Goal: Find contact information: Find contact information

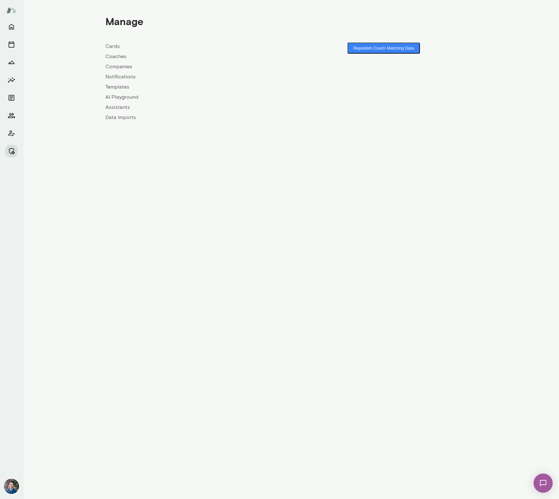
click at [120, 57] on link "Coaches" at bounding box center [198, 57] width 186 height 8
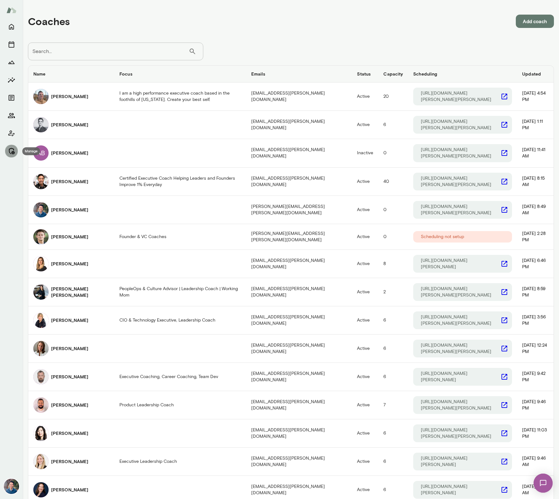
click at [14, 153] on icon "Manage" at bounding box center [12, 151] width 6 height 6
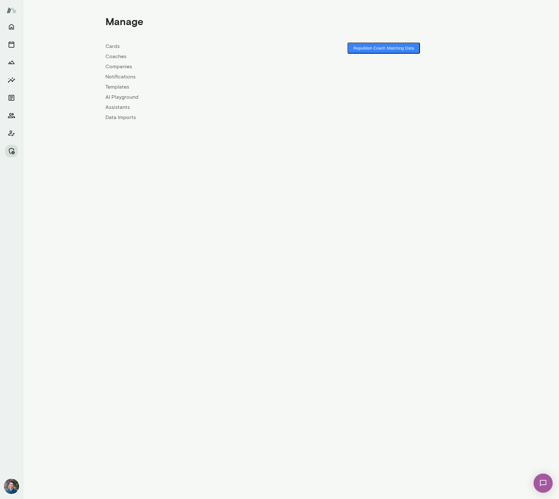
click at [112, 67] on link "Companies" at bounding box center [198, 67] width 186 height 8
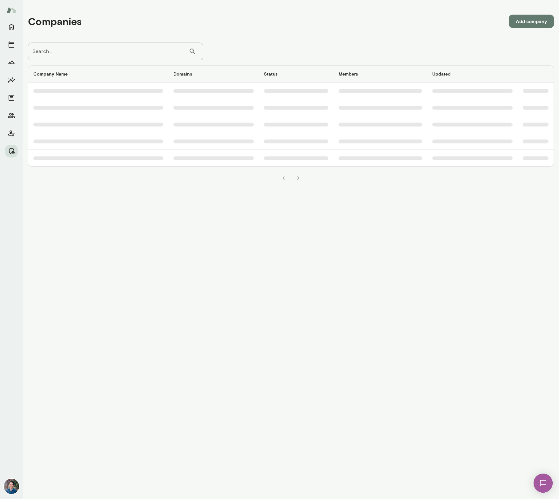
click at [77, 46] on input "Search..." at bounding box center [108, 52] width 161 height 18
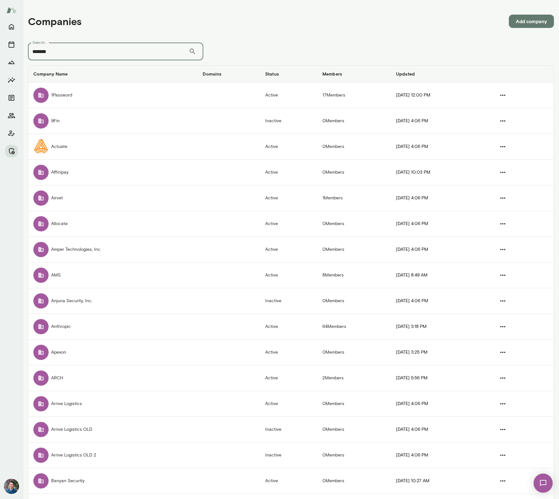
type input "*******"
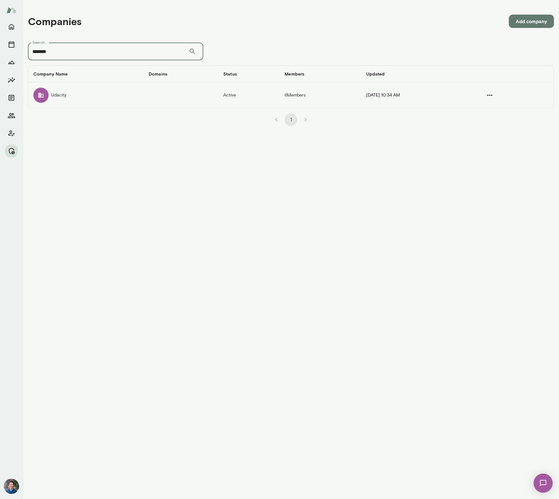
click at [129, 100] on td "Udacity" at bounding box center [85, 95] width 115 height 25
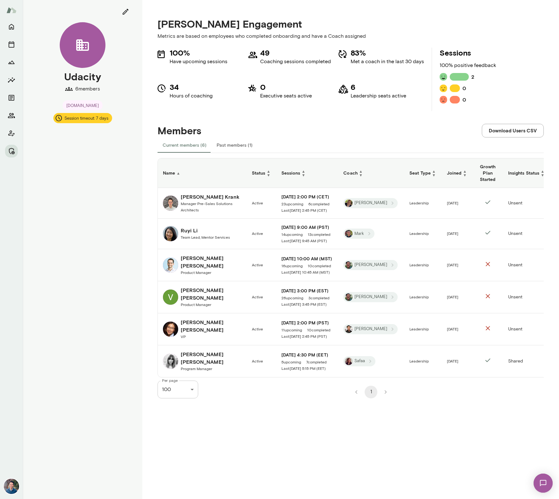
click at [195, 351] on h6 "Yasmine Nassar" at bounding box center [211, 358] width 61 height 15
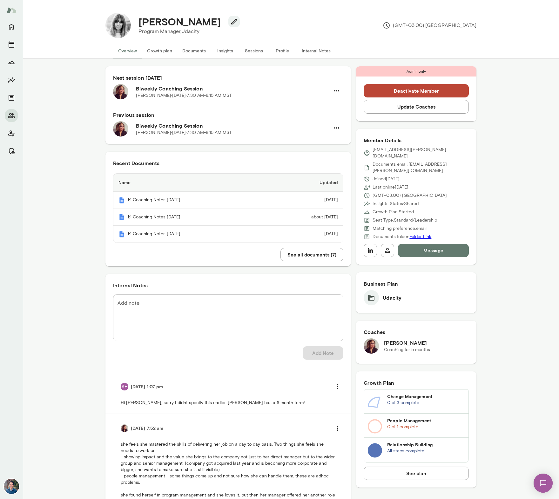
click at [254, 51] on button "Sessions" at bounding box center [254, 50] width 29 height 15
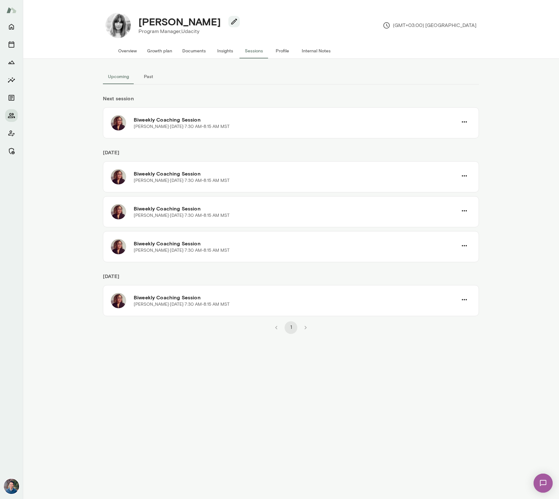
click at [145, 77] on button "Past" at bounding box center [148, 76] width 29 height 15
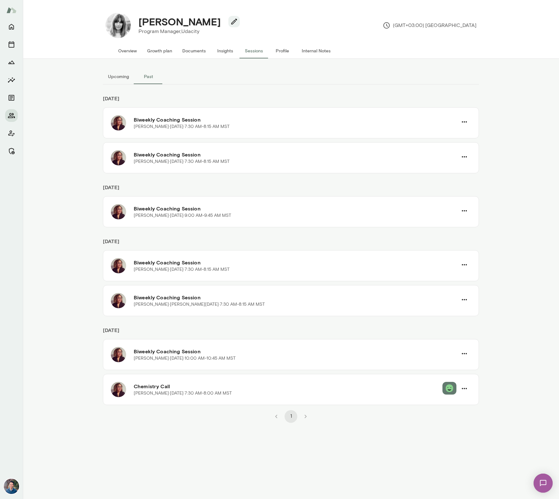
click at [120, 78] on button "Upcoming" at bounding box center [118, 76] width 31 height 15
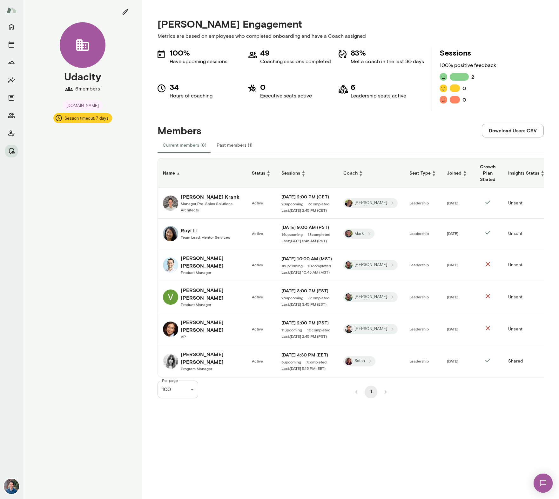
click at [213, 195] on h6 "Philipp Krank" at bounding box center [211, 197] width 61 height 8
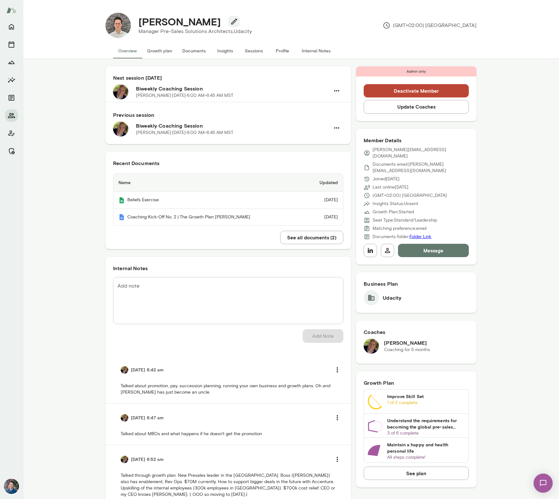
click at [251, 48] on button "Sessions" at bounding box center [254, 50] width 29 height 15
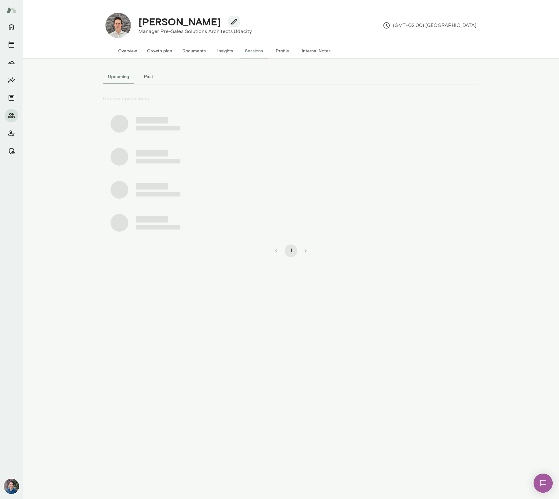
click at [150, 77] on button "Past" at bounding box center [148, 76] width 29 height 15
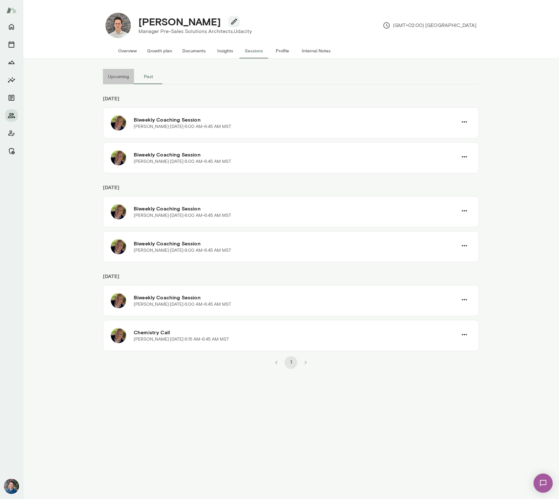
click at [123, 76] on button "Upcoming" at bounding box center [118, 76] width 31 height 15
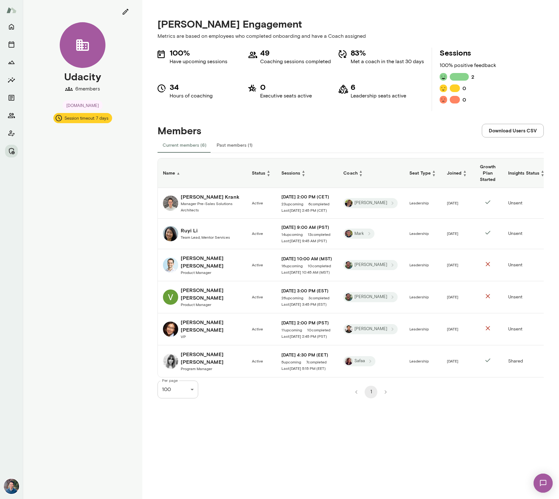
click at [198, 295] on div "Varnit Grewal Product Manager" at bounding box center [211, 298] width 61 height 22
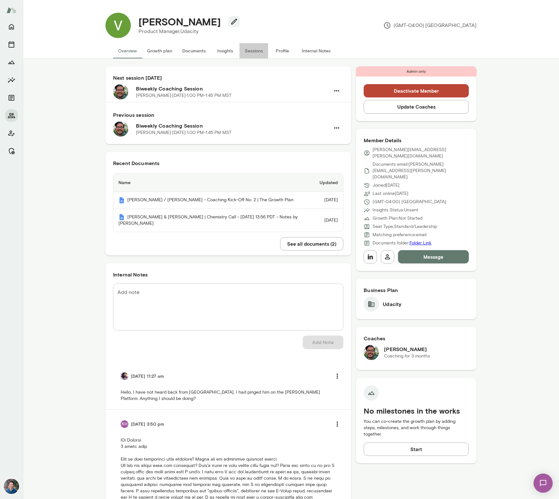
click at [250, 52] on button "Sessions" at bounding box center [254, 50] width 29 height 15
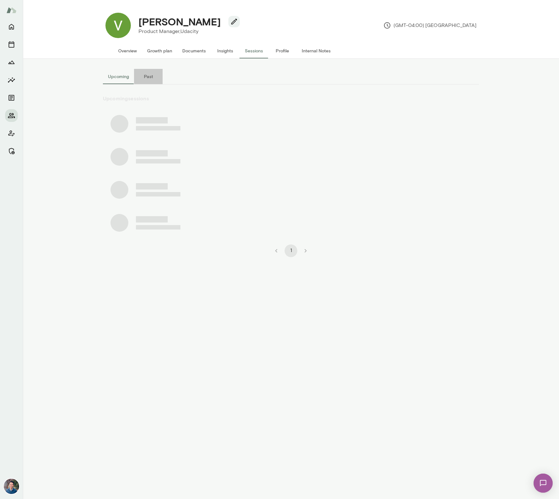
click at [150, 75] on button "Past" at bounding box center [148, 76] width 29 height 15
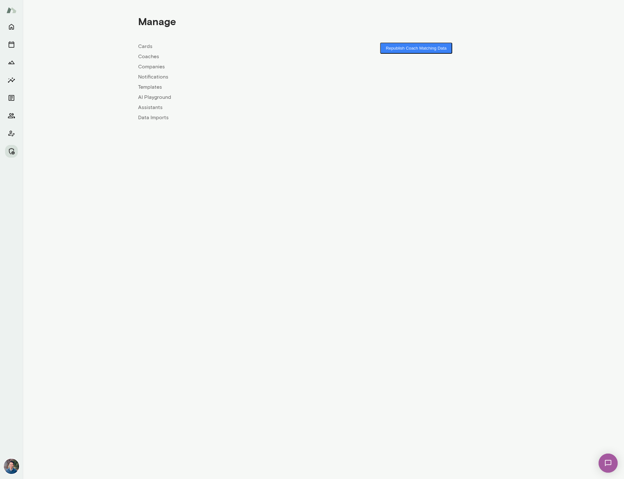
click at [142, 65] on link "Companies" at bounding box center [231, 67] width 186 height 8
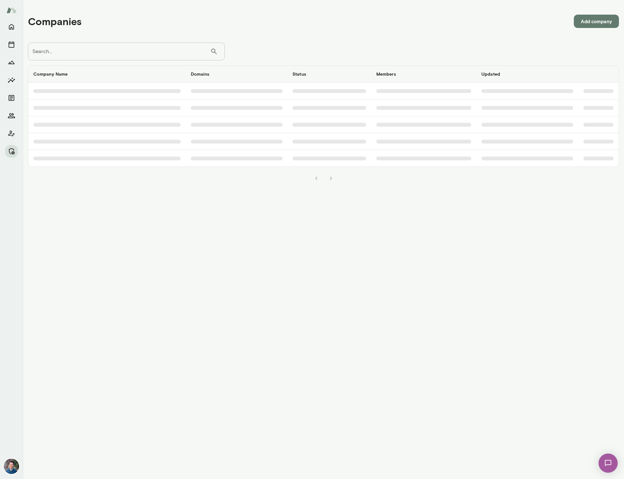
click at [55, 50] on input "Search..." at bounding box center [119, 52] width 182 height 18
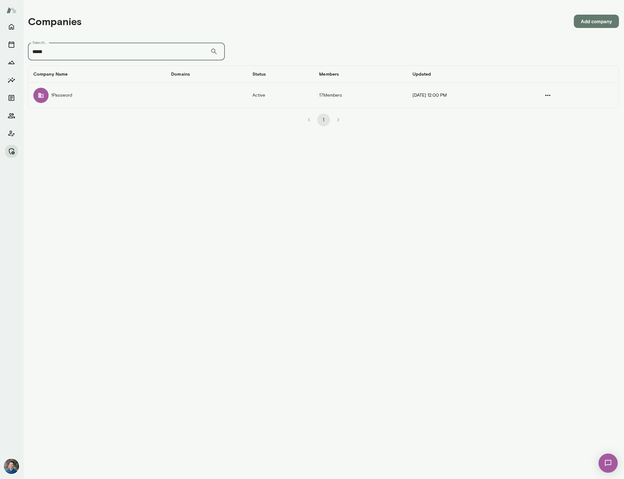
type input "*****"
click at [75, 94] on td "1Password" at bounding box center [97, 95] width 138 height 25
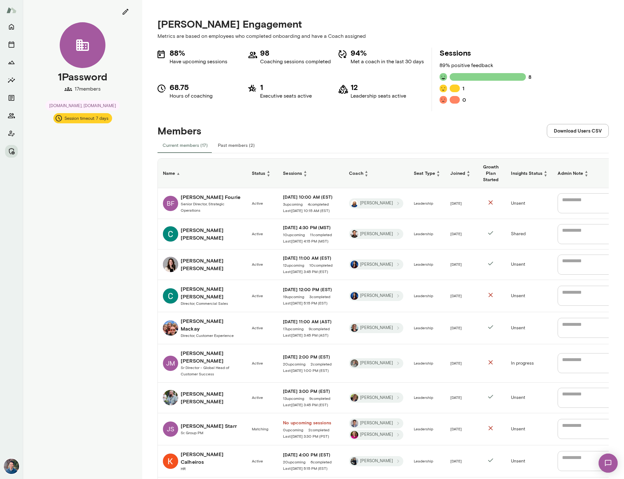
click at [455, 174] on h6 "Joined ▲ ▼" at bounding box center [460, 173] width 20 height 8
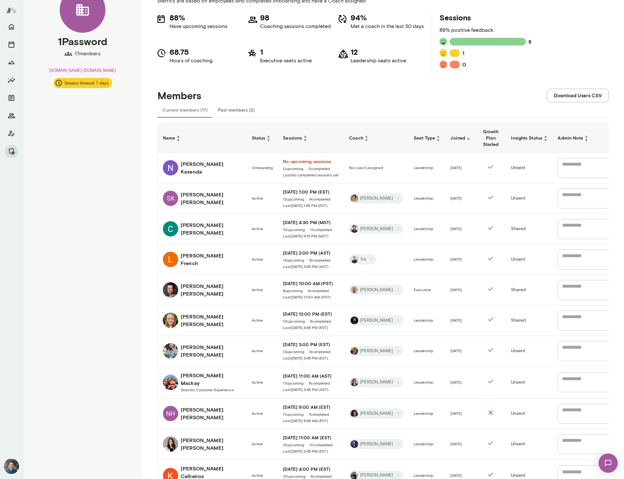
scroll to position [50, 0]
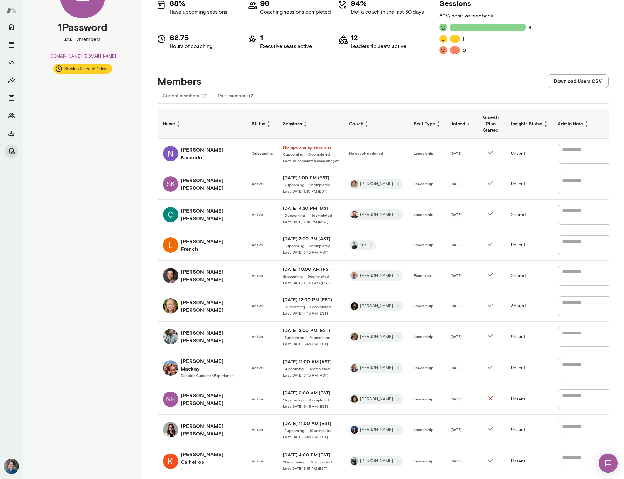
click at [186, 245] on h6 "[PERSON_NAME]" at bounding box center [211, 244] width 61 height 15
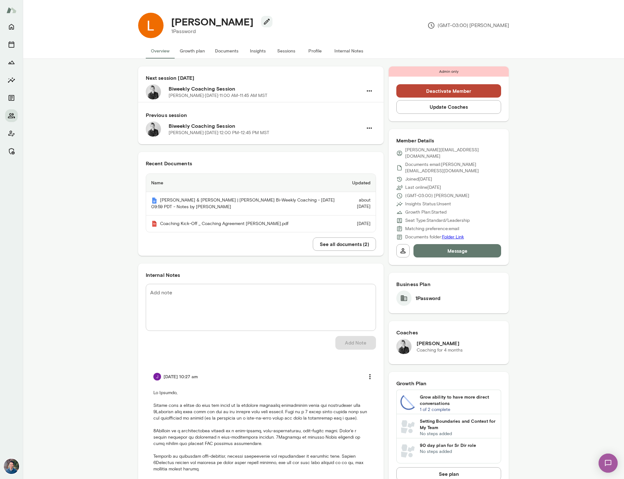
click at [285, 50] on button "Sessions" at bounding box center [286, 50] width 29 height 15
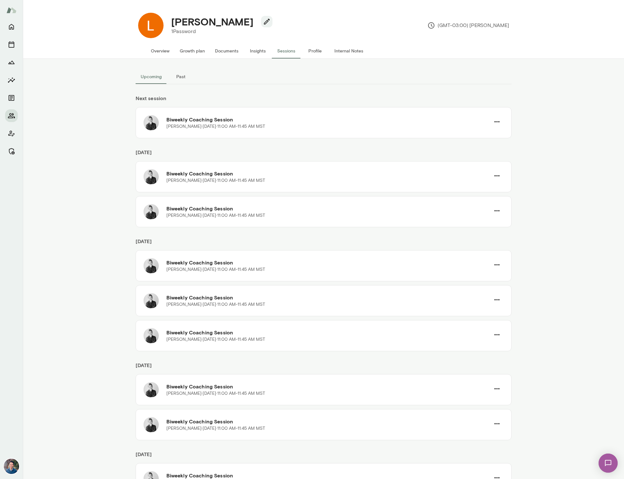
click at [183, 73] on button "Past" at bounding box center [181, 76] width 29 height 15
click at [166, 50] on button "Overview" at bounding box center [160, 50] width 29 height 15
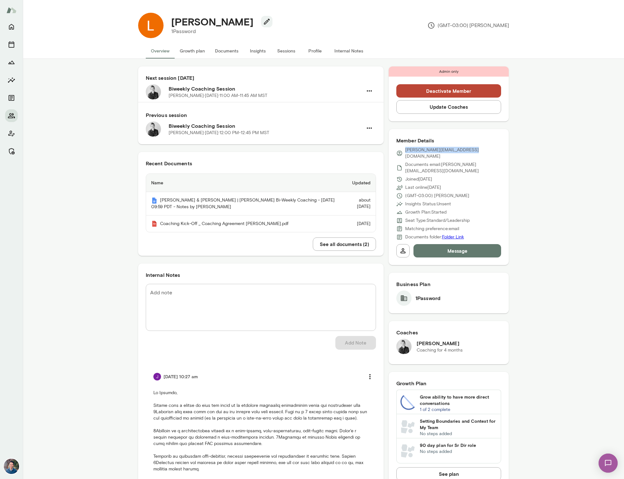
drag, startPoint x: 475, startPoint y: 150, endPoint x: 404, endPoint y: 152, distance: 71.2
click at [404, 152] on div "[PERSON_NAME][EMAIL_ADDRESS][DOMAIN_NAME]" at bounding box center [448, 153] width 105 height 13
copy p "[PERSON_NAME][EMAIL_ADDRESS][DOMAIN_NAME]"
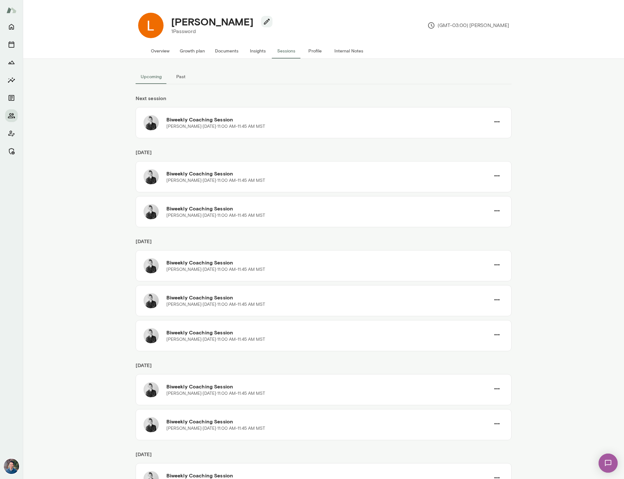
click at [180, 79] on button "Past" at bounding box center [181, 76] width 29 height 15
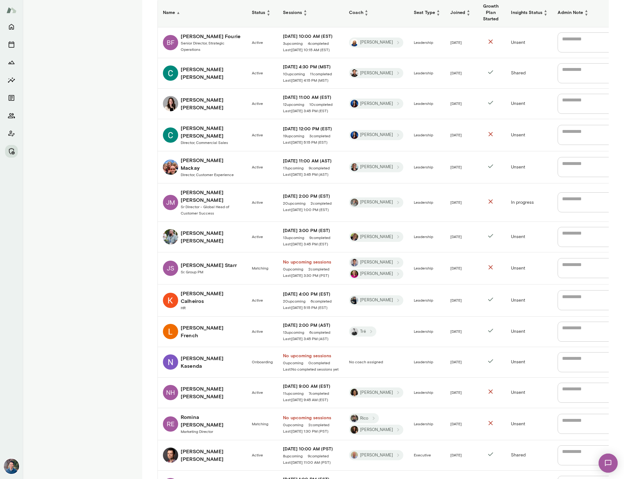
scroll to position [156, 0]
